Goal: Information Seeking & Learning: Learn about a topic

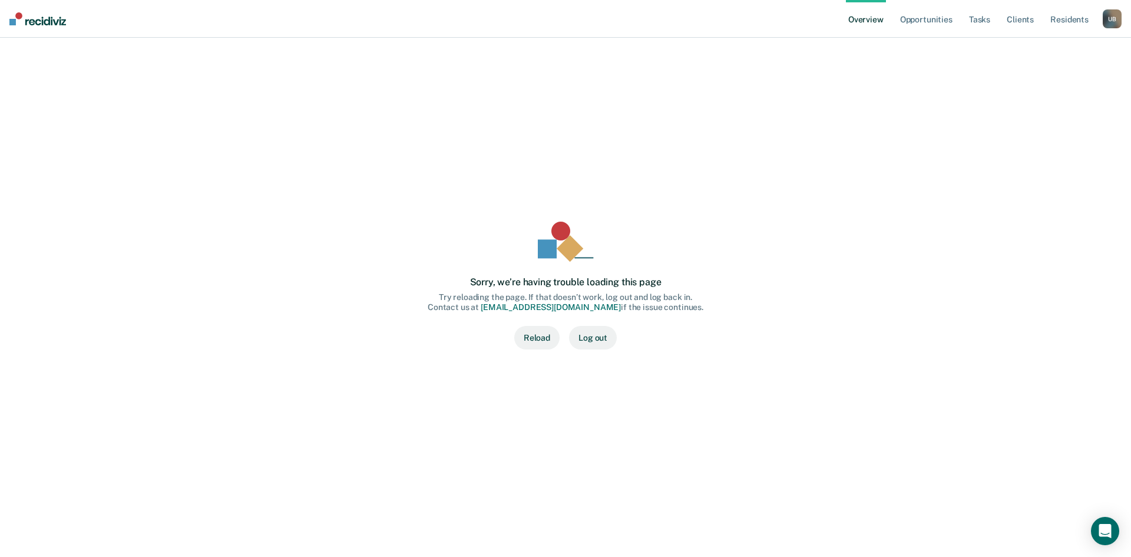
click at [538, 339] on button "Reload" at bounding box center [536, 338] width 45 height 24
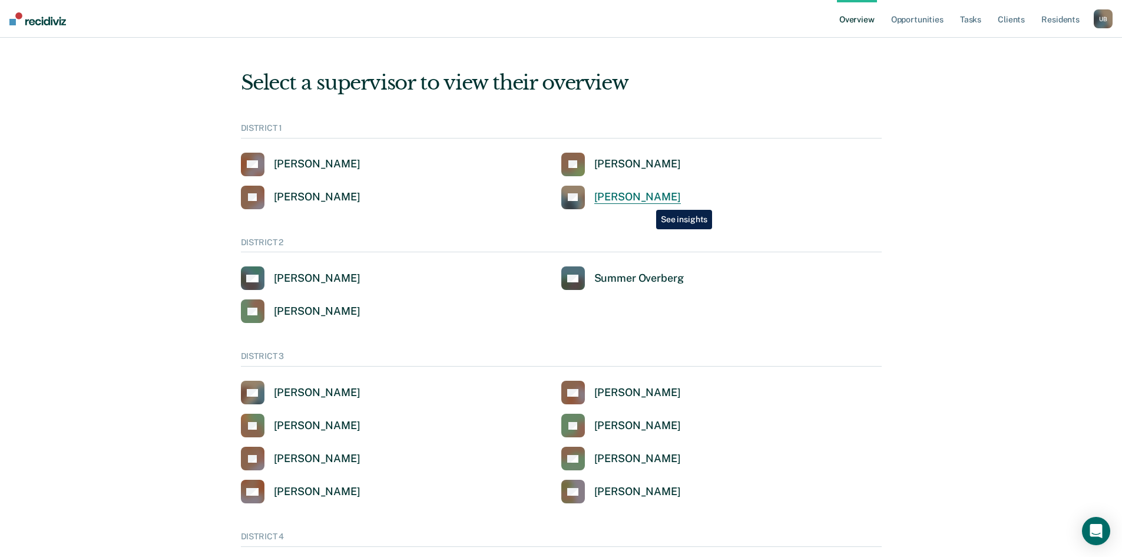
click at [647, 201] on div "[PERSON_NAME]" at bounding box center [637, 197] width 87 height 14
click at [595, 163] on div "[PERSON_NAME]" at bounding box center [637, 164] width 87 height 14
click at [315, 274] on div "[PERSON_NAME]" at bounding box center [317, 279] width 87 height 14
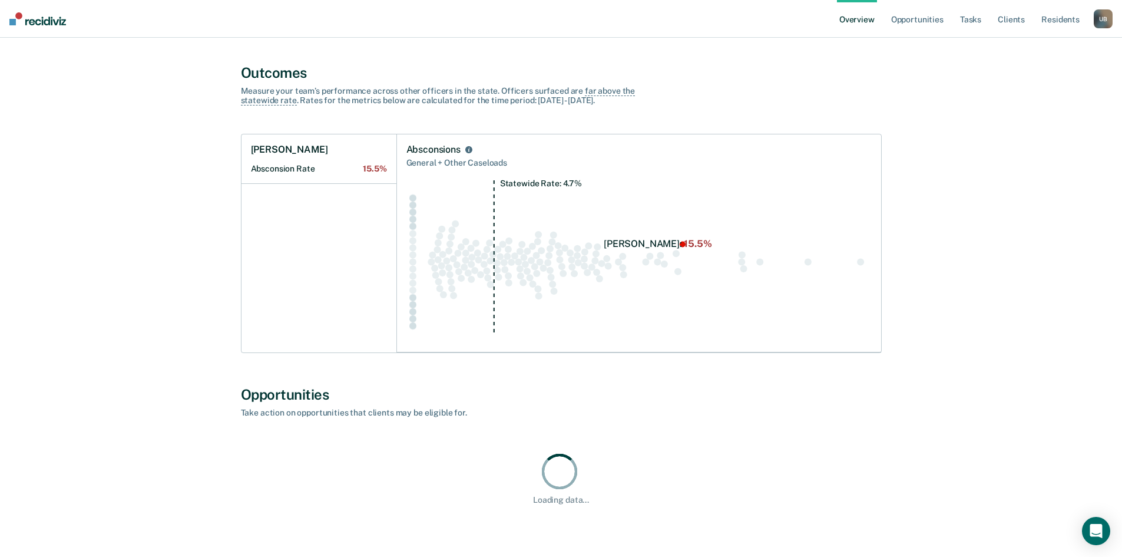
scroll to position [412, 0]
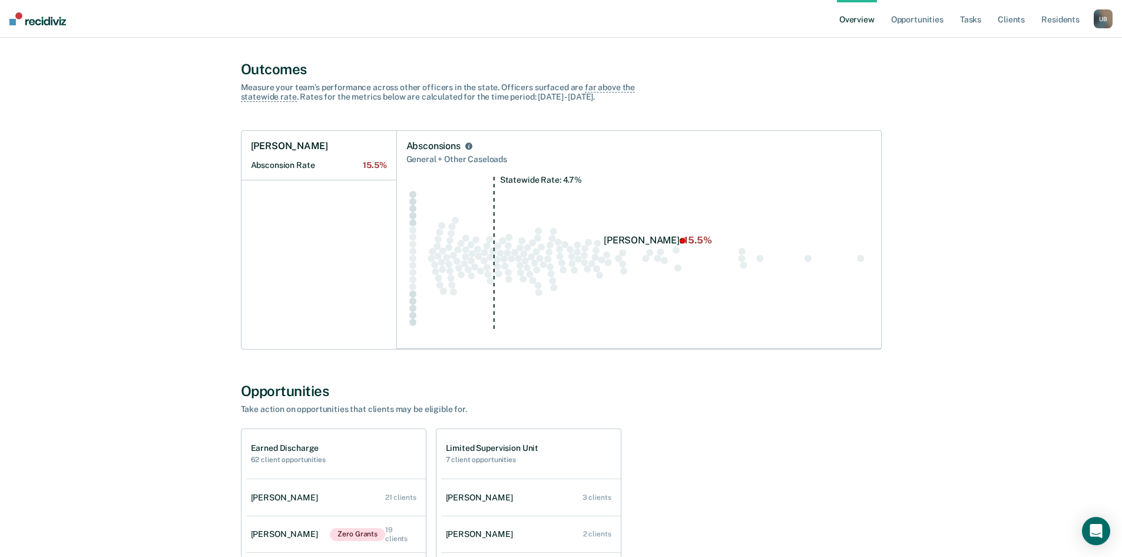
click at [1101, 20] on div "U B" at bounding box center [1103, 18] width 19 height 19
click at [1046, 94] on link "Go to Operations" at bounding box center [1053, 91] width 100 height 10
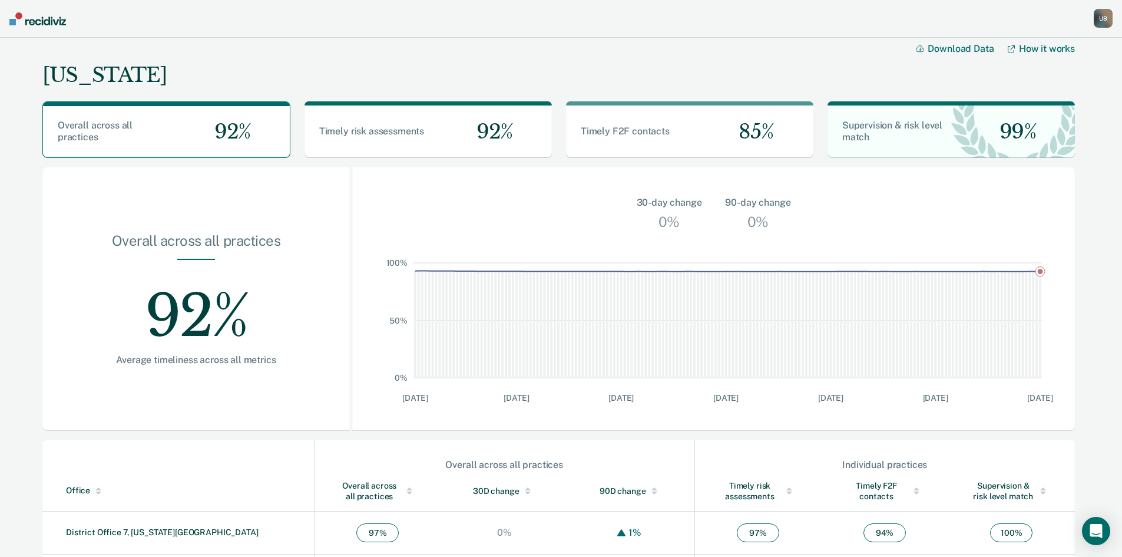
click at [1103, 16] on div "U B" at bounding box center [1103, 18] width 19 height 19
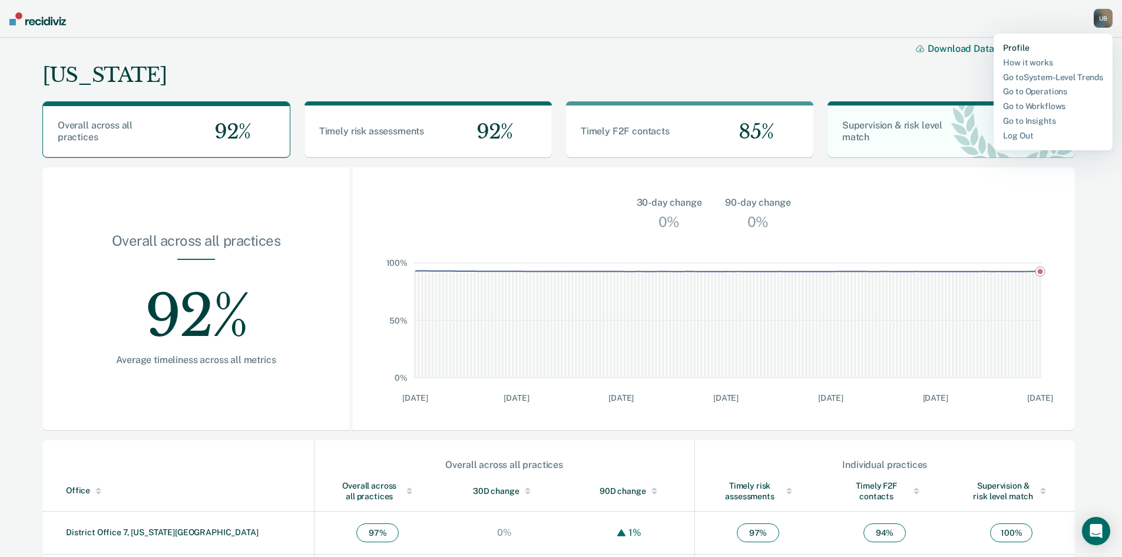
click at [1018, 45] on link "Profile" at bounding box center [1053, 48] width 100 height 10
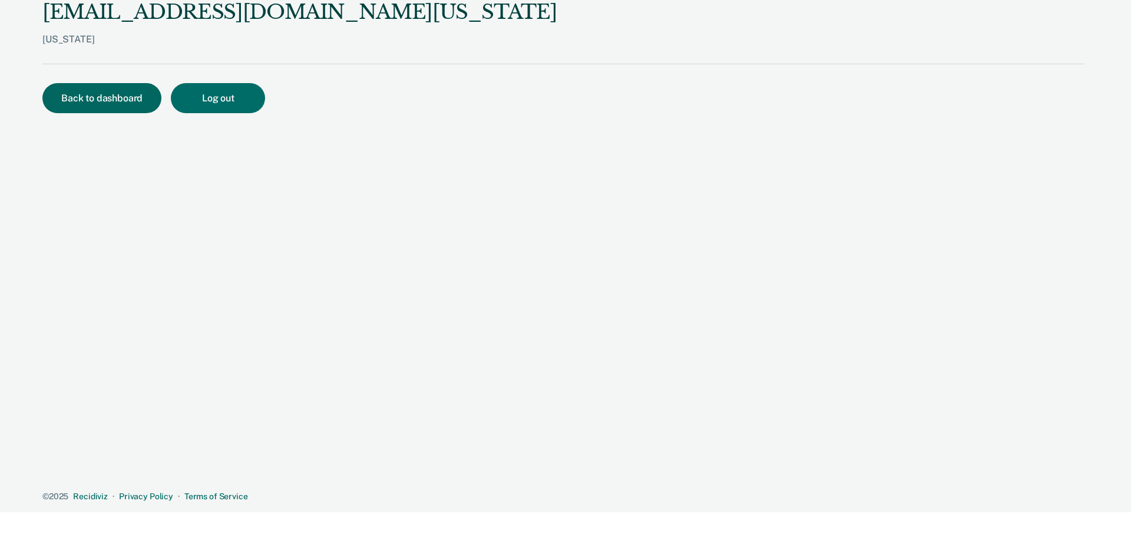
click at [127, 102] on button "Back to dashboard" at bounding box center [101, 98] width 119 height 30
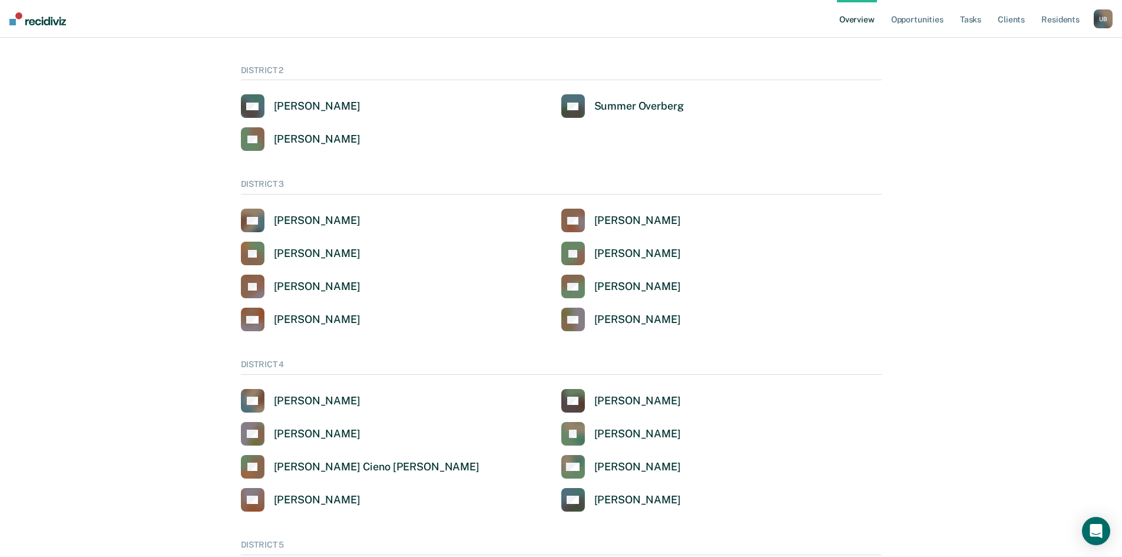
scroll to position [177, 0]
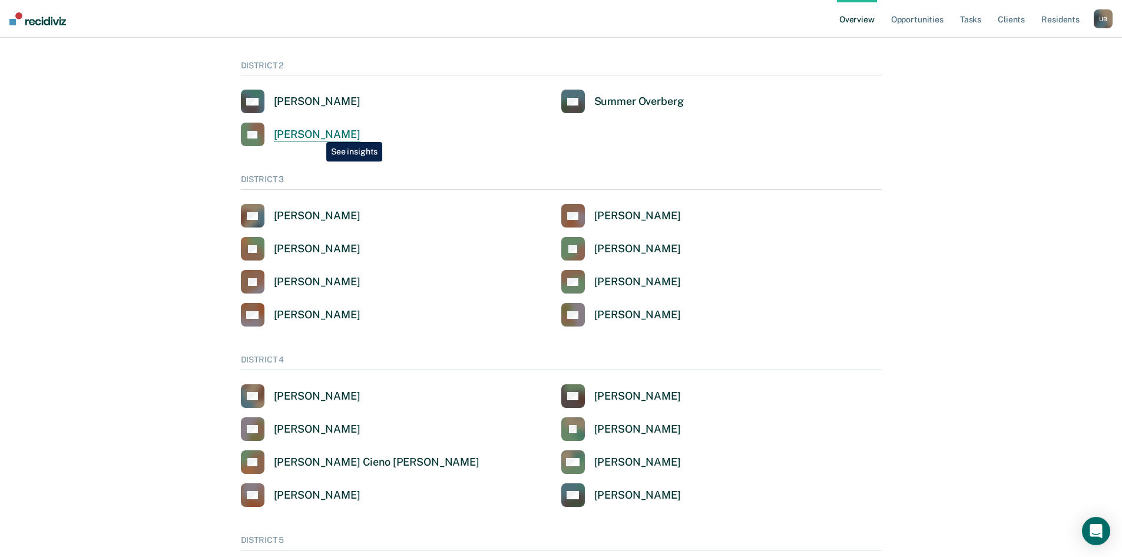
click at [317, 133] on div "[PERSON_NAME]" at bounding box center [317, 135] width 87 height 14
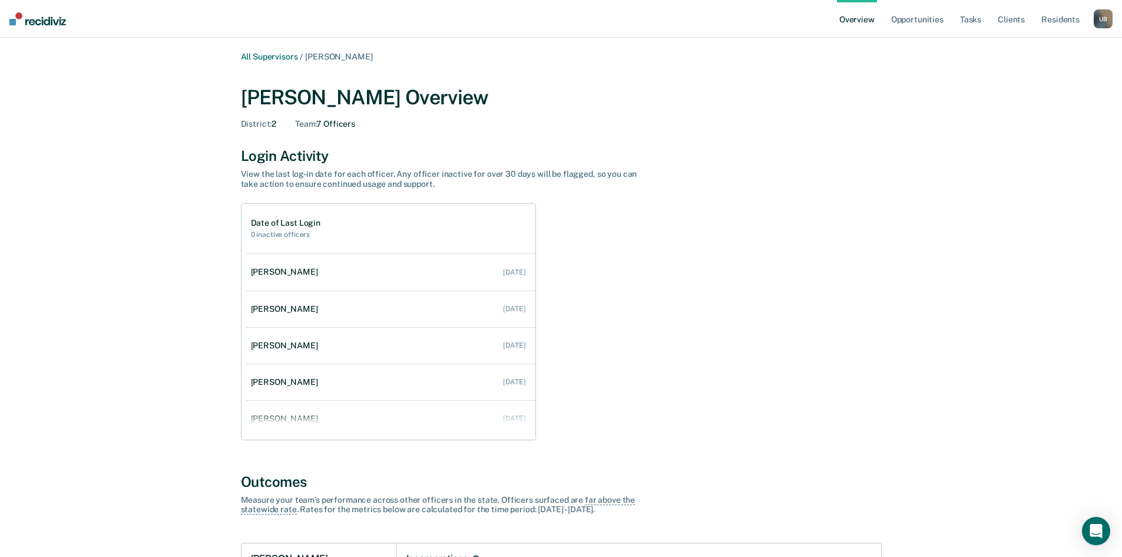
click at [1103, 16] on div "U B" at bounding box center [1103, 18] width 19 height 19
click at [1103, 18] on div "U B" at bounding box center [1103, 18] width 19 height 19
click at [1053, 73] on link "Go to System-Level Trends" at bounding box center [1053, 76] width 100 height 10
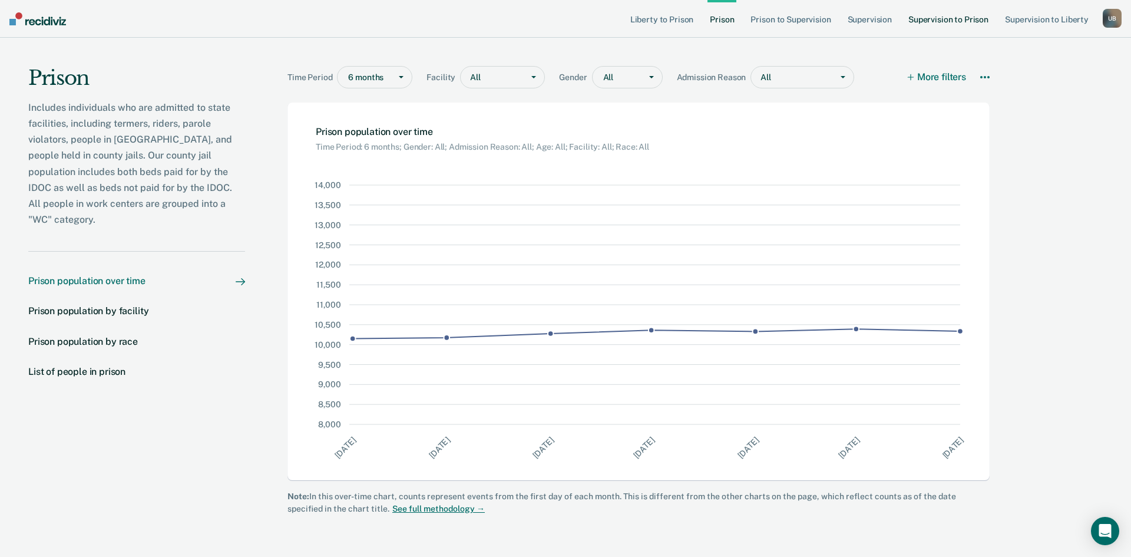
click at [928, 20] on link "Supervision to Prison" at bounding box center [948, 19] width 85 height 38
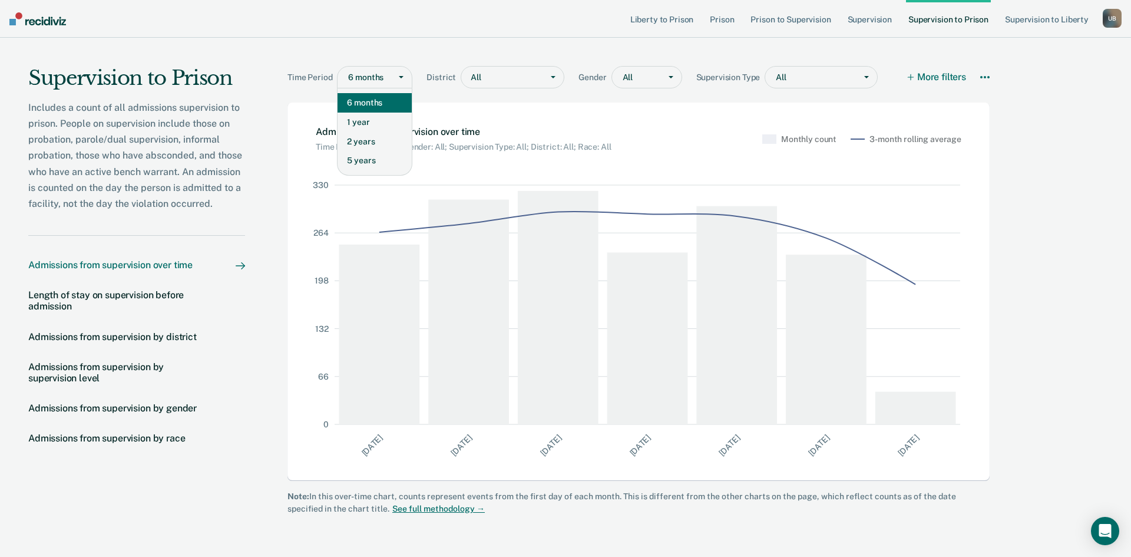
click at [403, 76] on span at bounding box center [401, 77] width 5 height 2
click at [384, 155] on div "5 years" at bounding box center [374, 160] width 74 height 19
